Goal: Find specific page/section: Find specific page/section

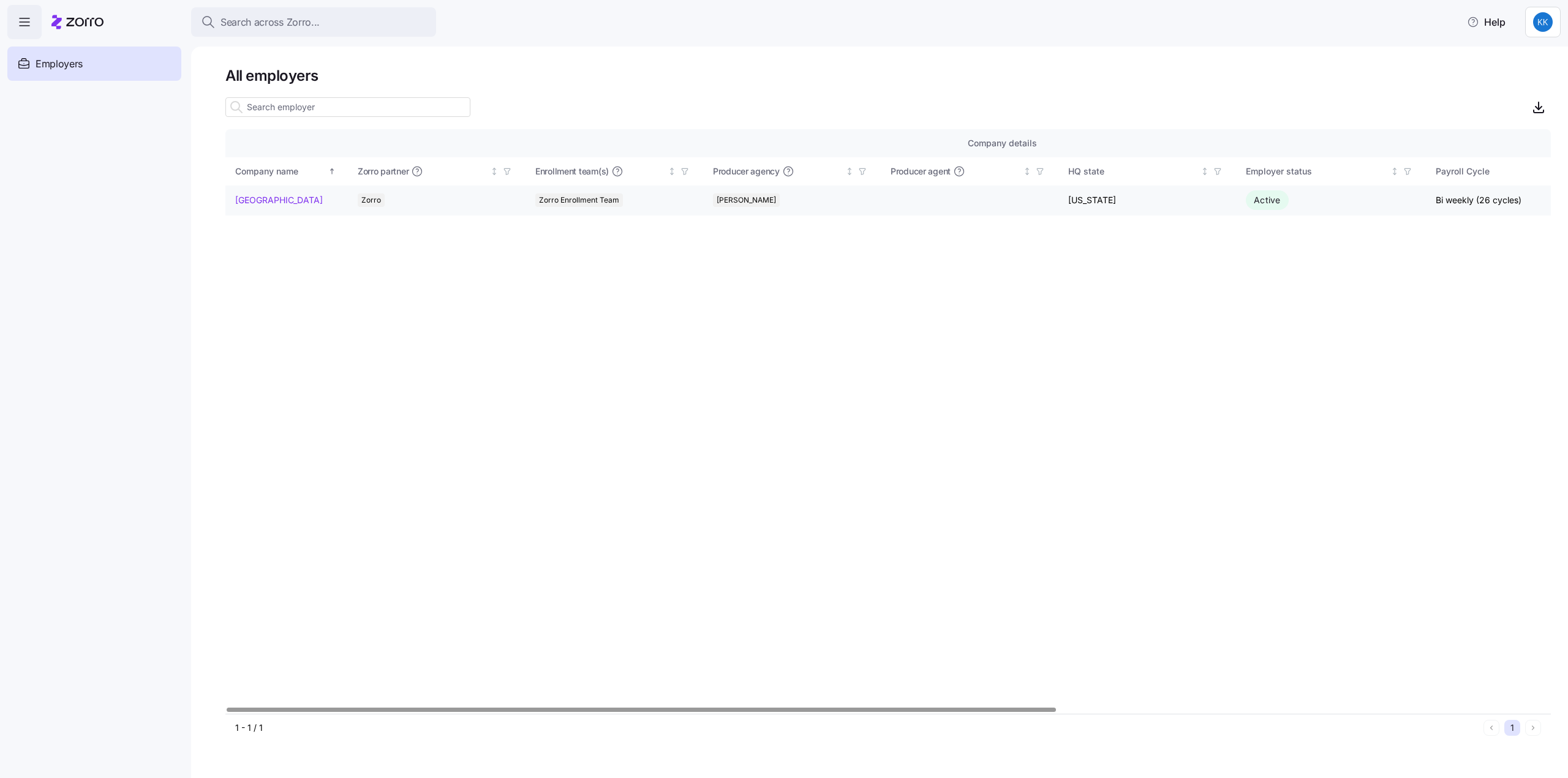
click at [270, 200] on link "[GEOGRAPHIC_DATA]" at bounding box center [279, 200] width 87 height 12
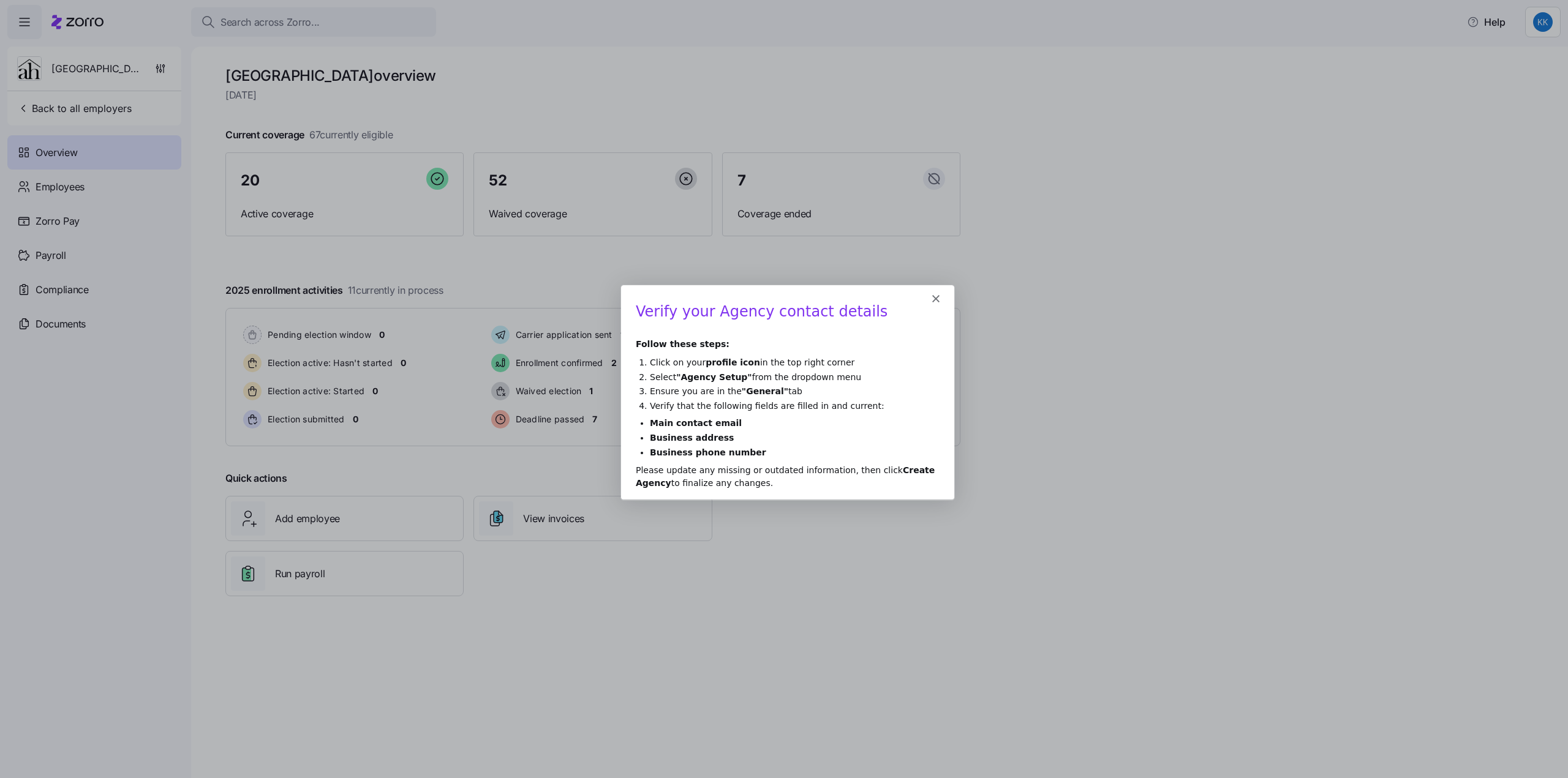
click at [937, 299] on icon "Close" at bounding box center [935, 298] width 7 height 7
